Goal: Transaction & Acquisition: Obtain resource

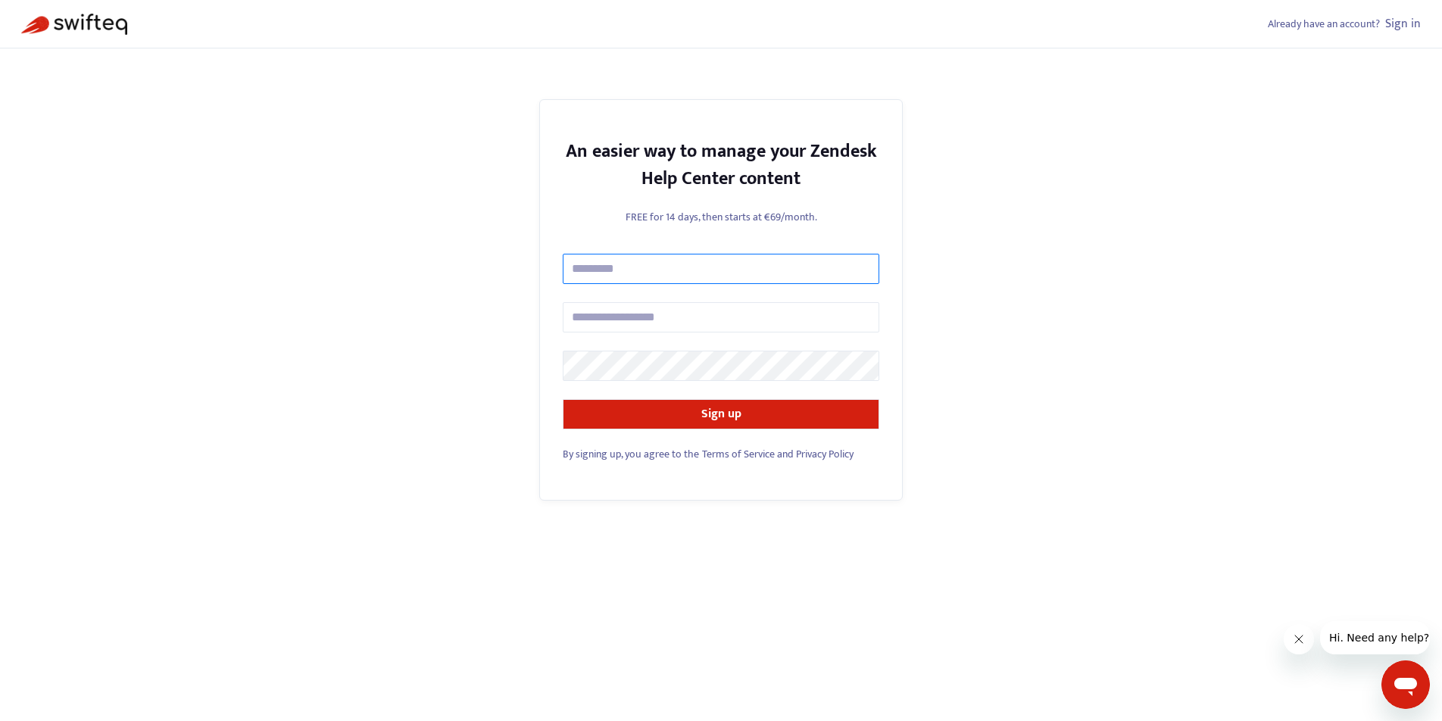
click at [687, 266] on input "text" at bounding box center [721, 269] width 317 height 30
type input "**********"
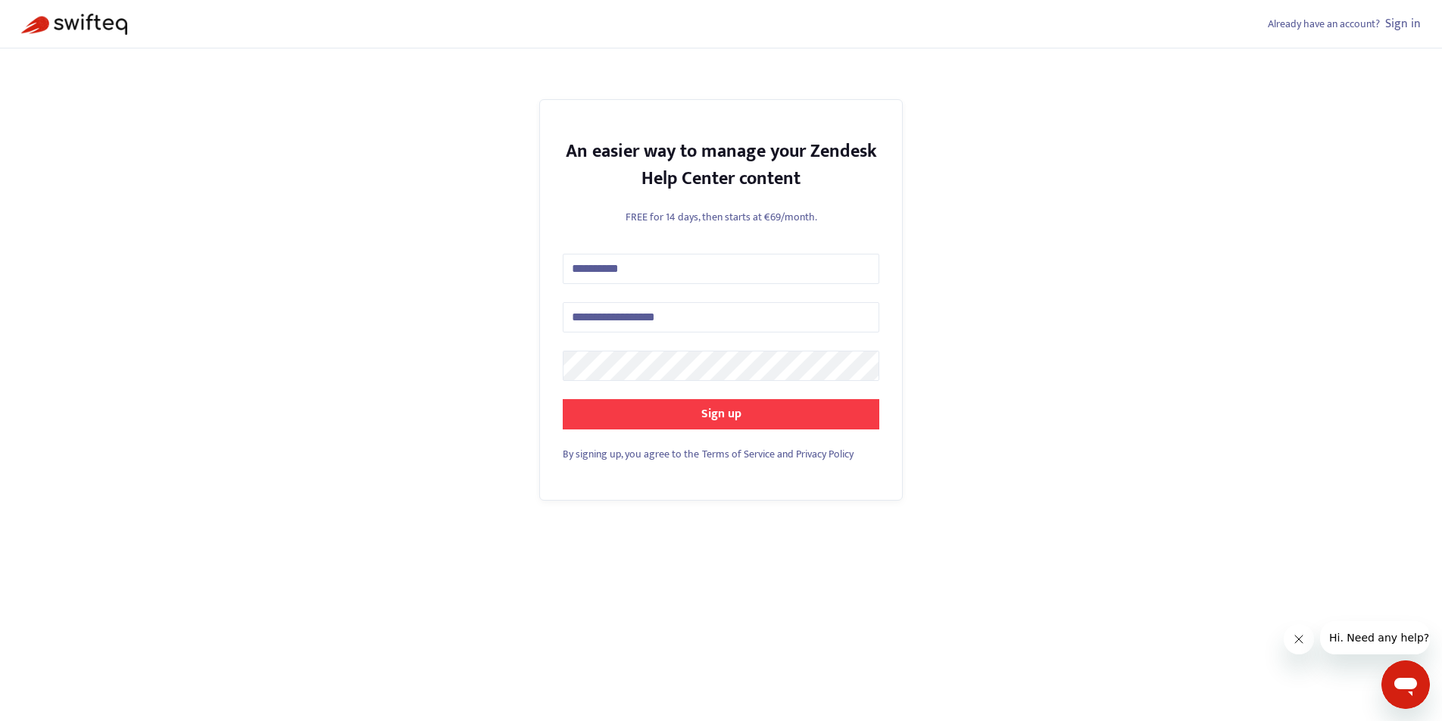
click at [711, 420] on strong "Sign up" at bounding box center [722, 414] width 40 height 20
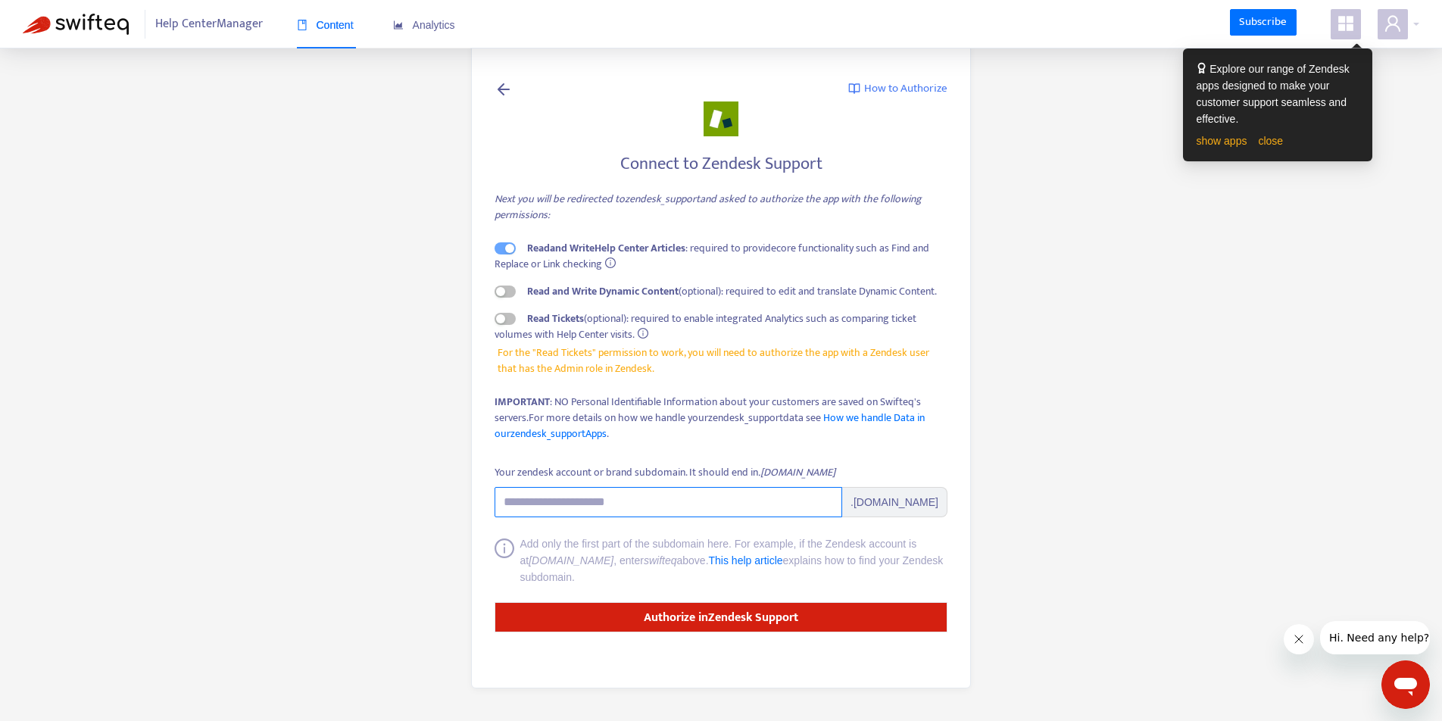
click at [596, 498] on input "Your zendesk account or brand subdomain. It should end in .zendesk.com" at bounding box center [669, 502] width 348 height 30
paste input "**********"
type input "**********"
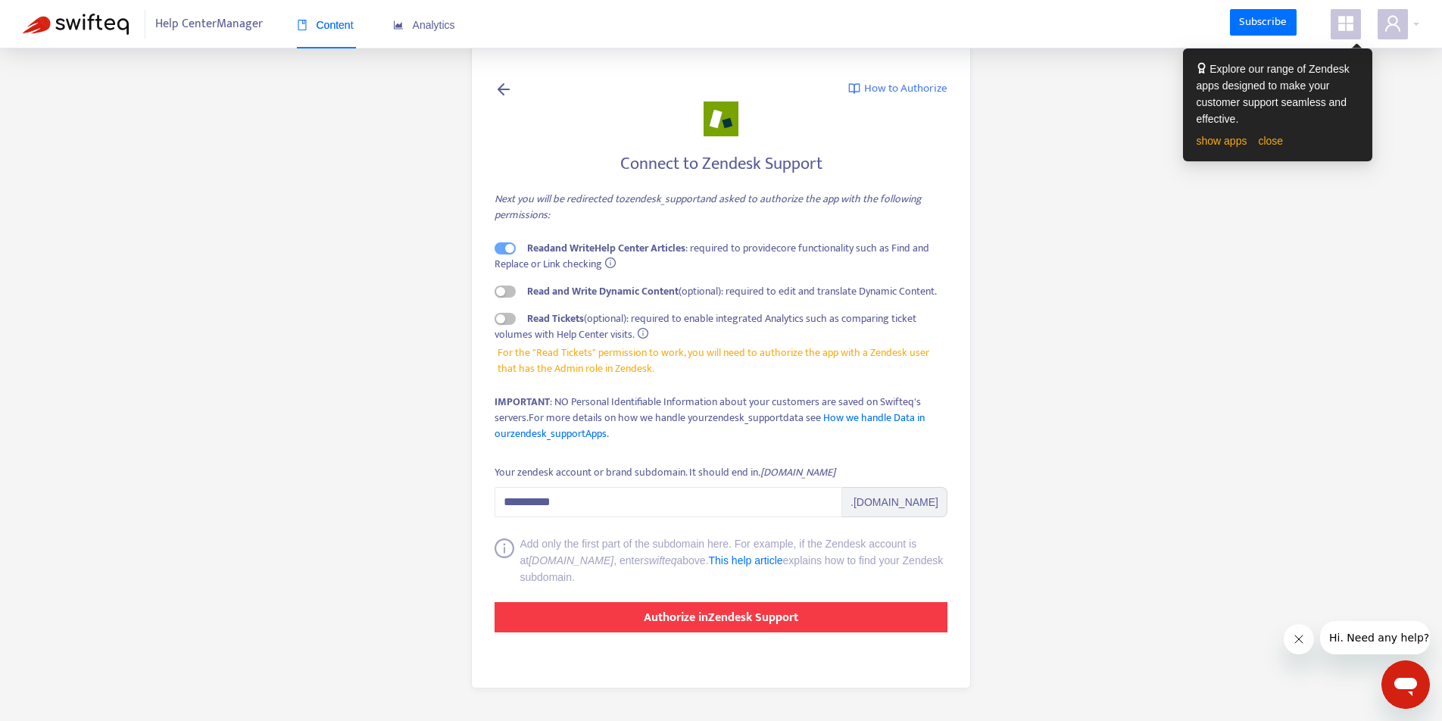
click at [750, 617] on strong "Authorize in Zendesk Support" at bounding box center [721, 618] width 155 height 20
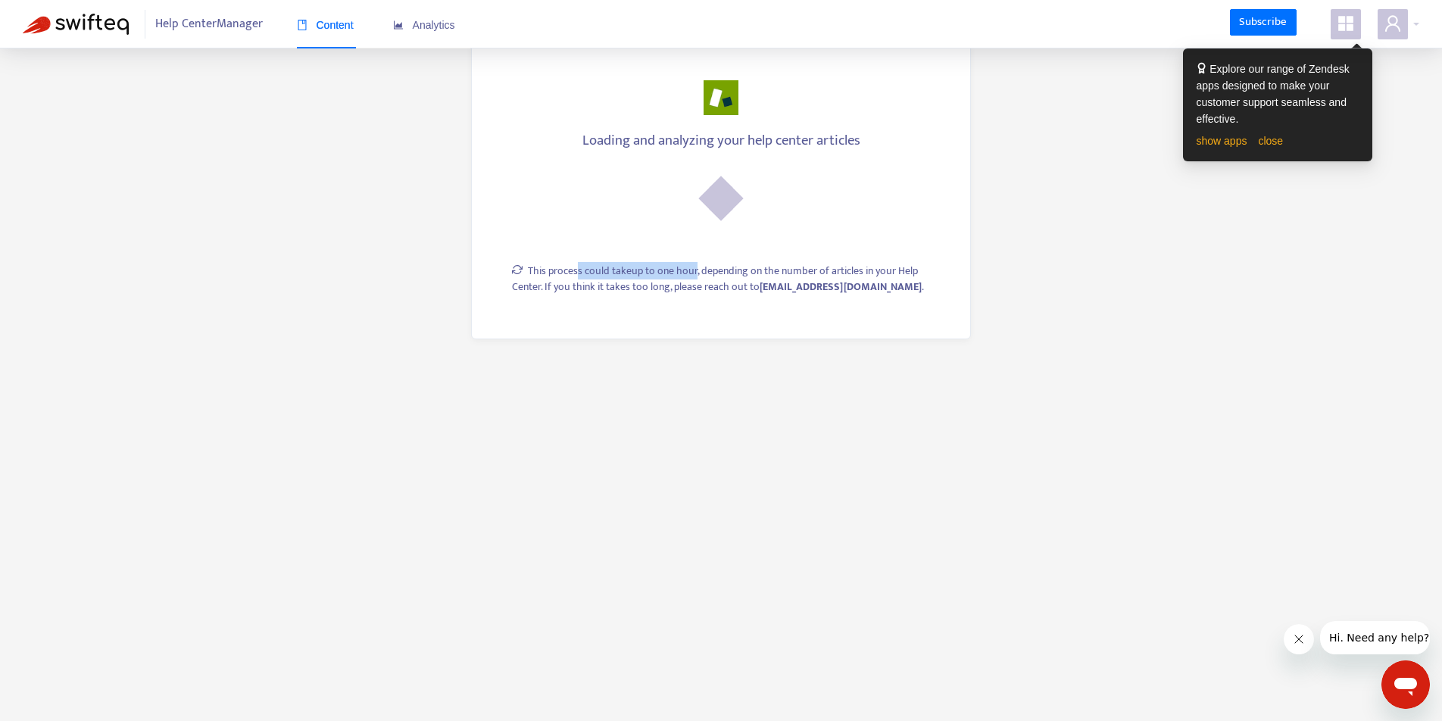
drag, startPoint x: 577, startPoint y: 273, endPoint x: 748, endPoint y: 292, distance: 172.3
click at [699, 273] on div "This process could take up to one hour, depending on the number of articles in …" at bounding box center [730, 279] width 436 height 32
click at [741, 431] on main "Loading and analyzing your help center articles This process could take up to o…" at bounding box center [721, 360] width 1442 height 721
click at [832, 450] on main "Loading and analyzing your help center articles This process could take up to o…" at bounding box center [721, 360] width 1442 height 721
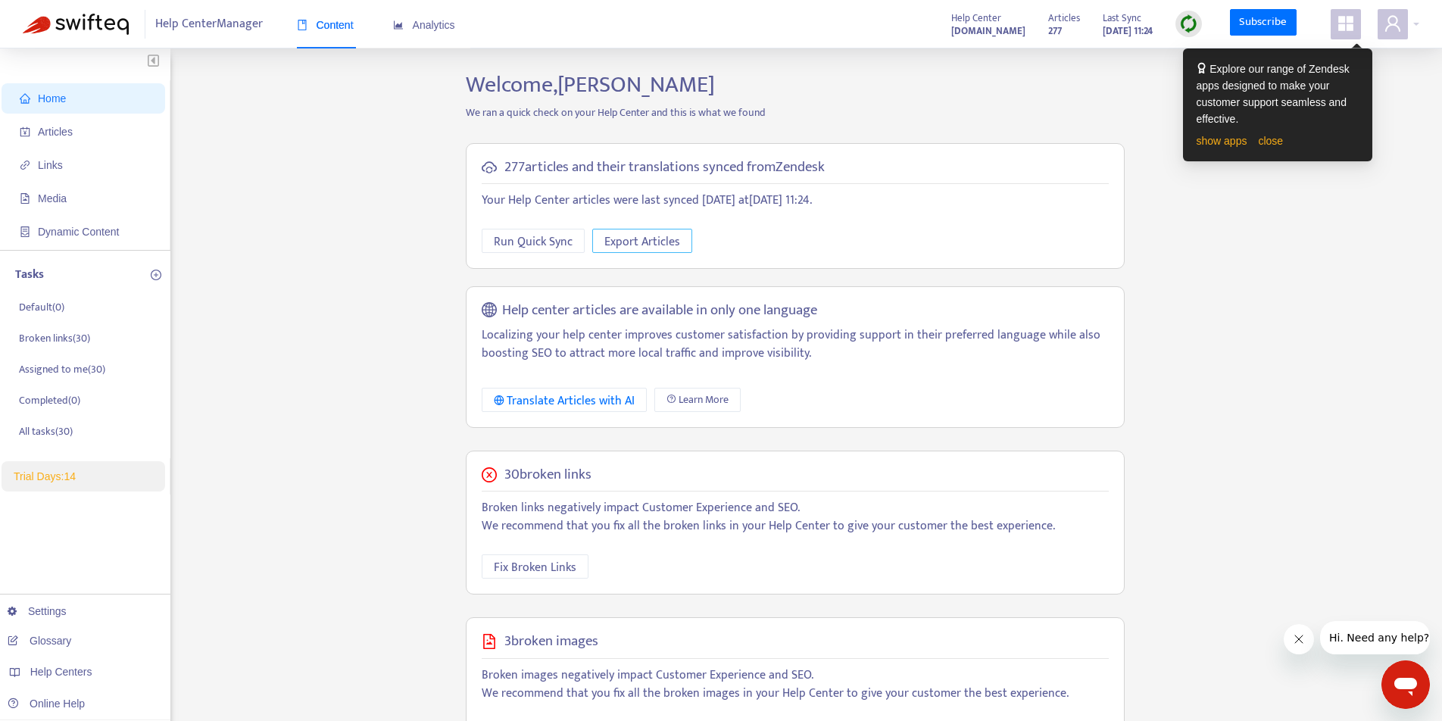
click at [634, 238] on span "Export Articles" at bounding box center [643, 242] width 76 height 19
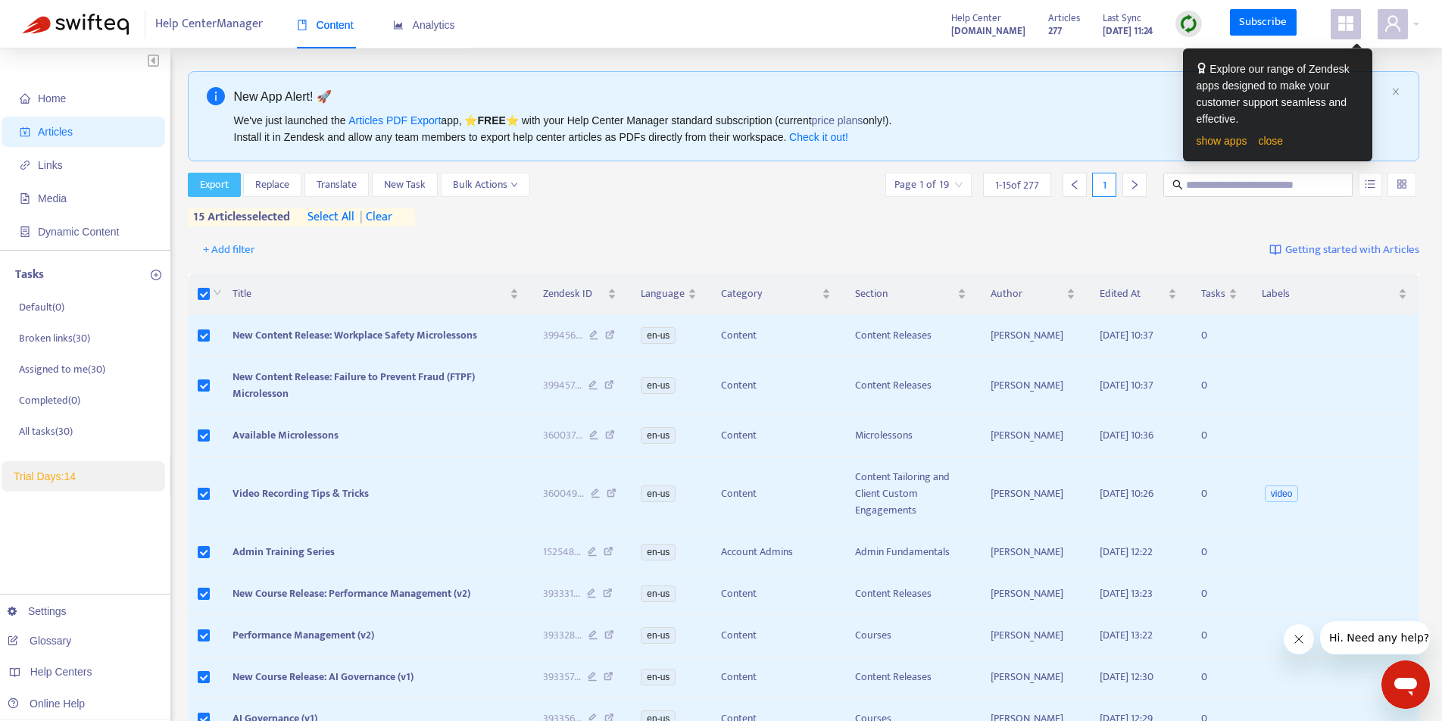
click at [213, 182] on span "Export" at bounding box center [214, 185] width 29 height 17
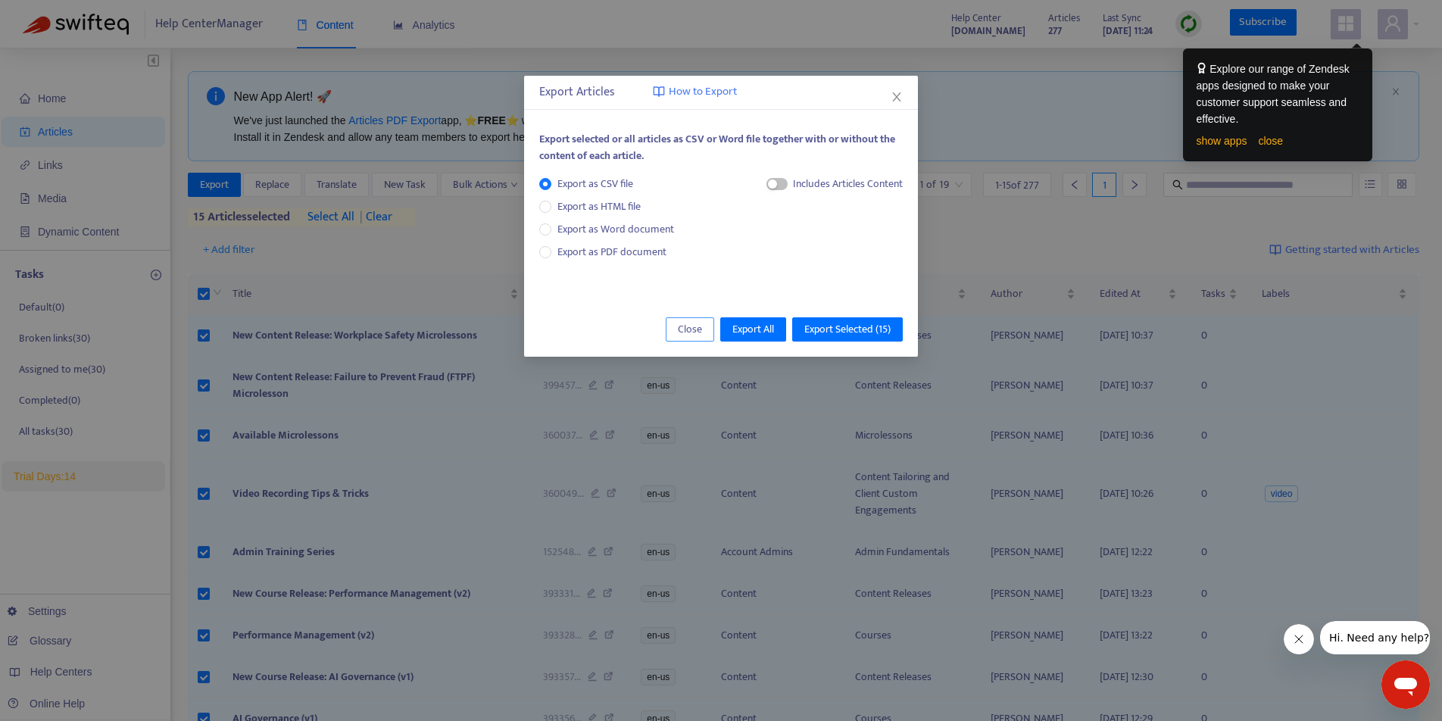
click at [680, 331] on span "Close" at bounding box center [690, 329] width 24 height 17
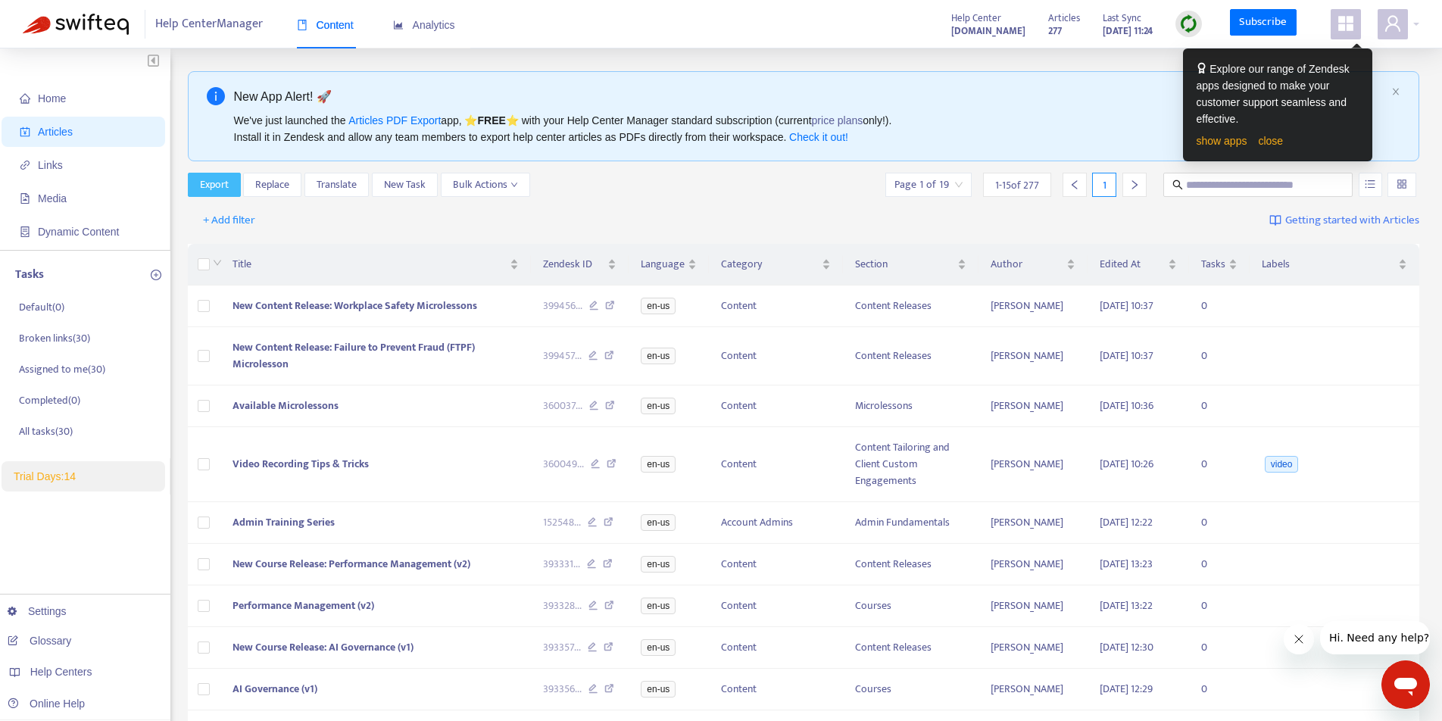
click at [198, 186] on button "Export" at bounding box center [214, 185] width 53 height 24
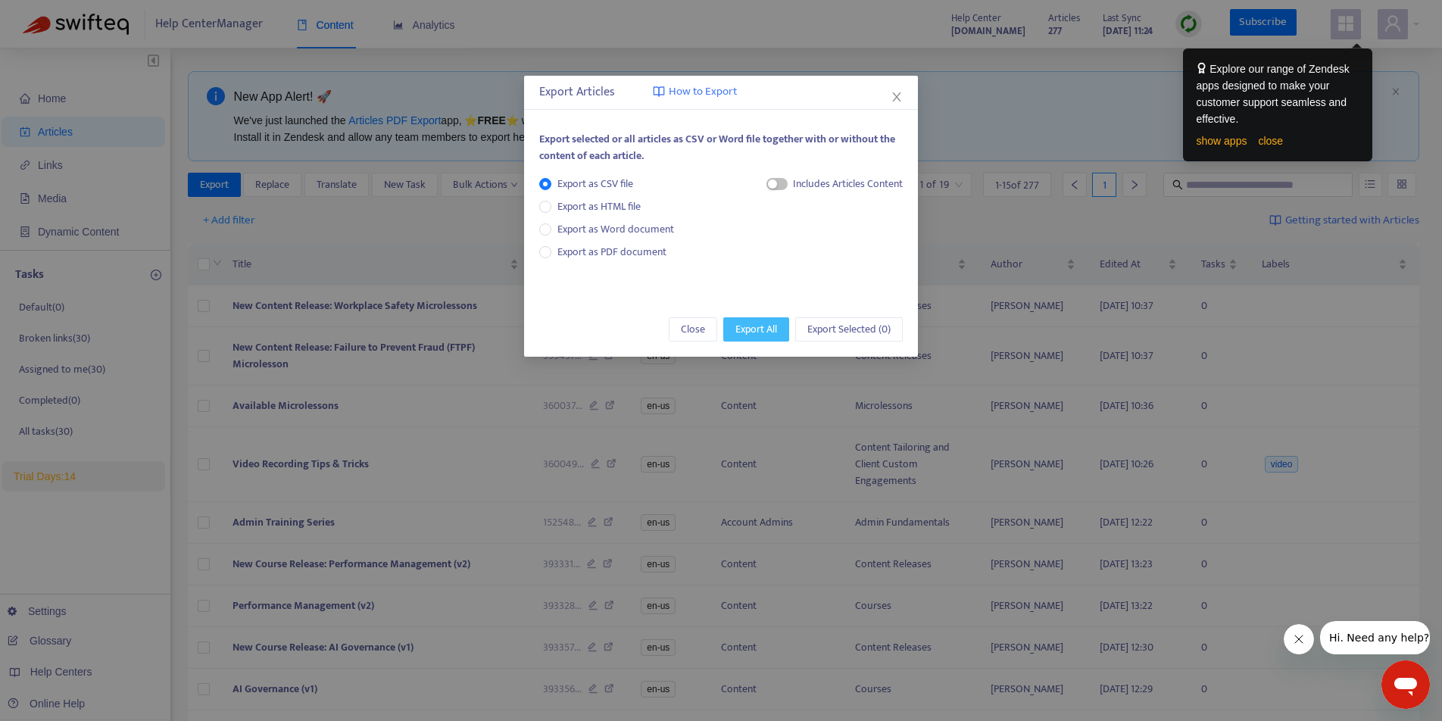
click at [758, 333] on span "Export All" at bounding box center [757, 329] width 42 height 17
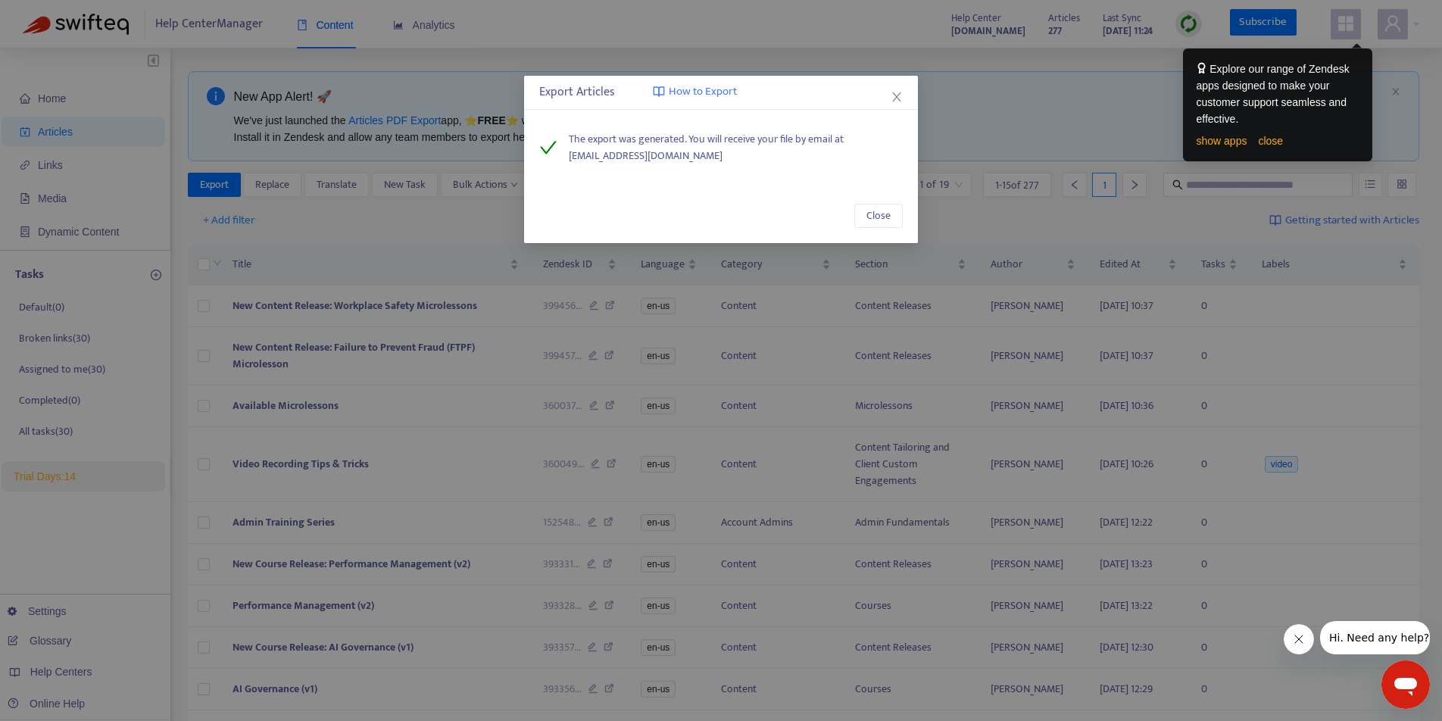
click at [730, 14] on div "Export Articles How to Export The export was generated. You will receive your f…" at bounding box center [721, 360] width 1442 height 721
